Goal: Find specific page/section

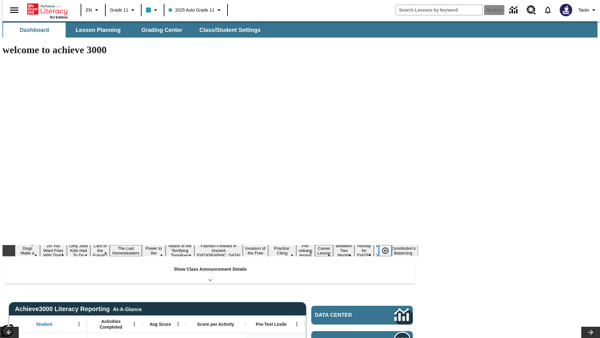
click at [388, 247] on icon "Pause" at bounding box center [386, 251] width 8 height 8
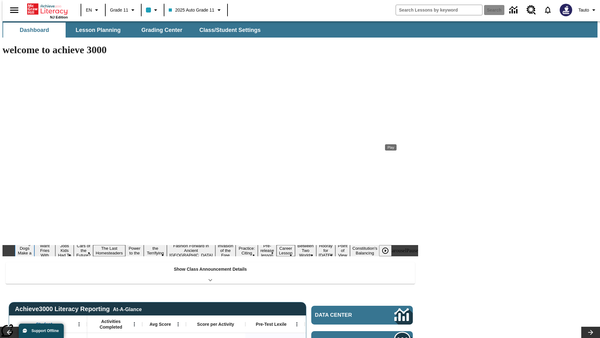
click at [34, 240] on button "Diving Dogs Make a Splash" at bounding box center [24, 250] width 19 height 20
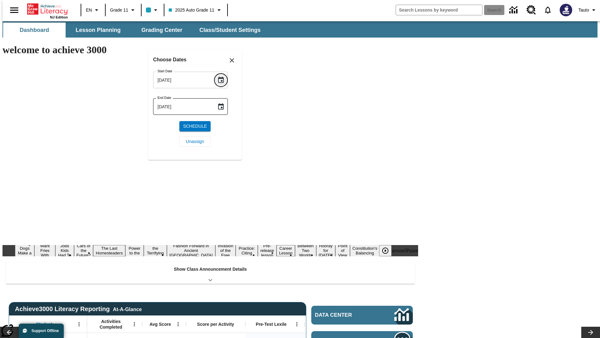
click at [223, 80] on icon "Choose date, selected date is Sep 29, 2025" at bounding box center [221, 80] width 6 height 6
